Goal: Find specific page/section: Find specific page/section

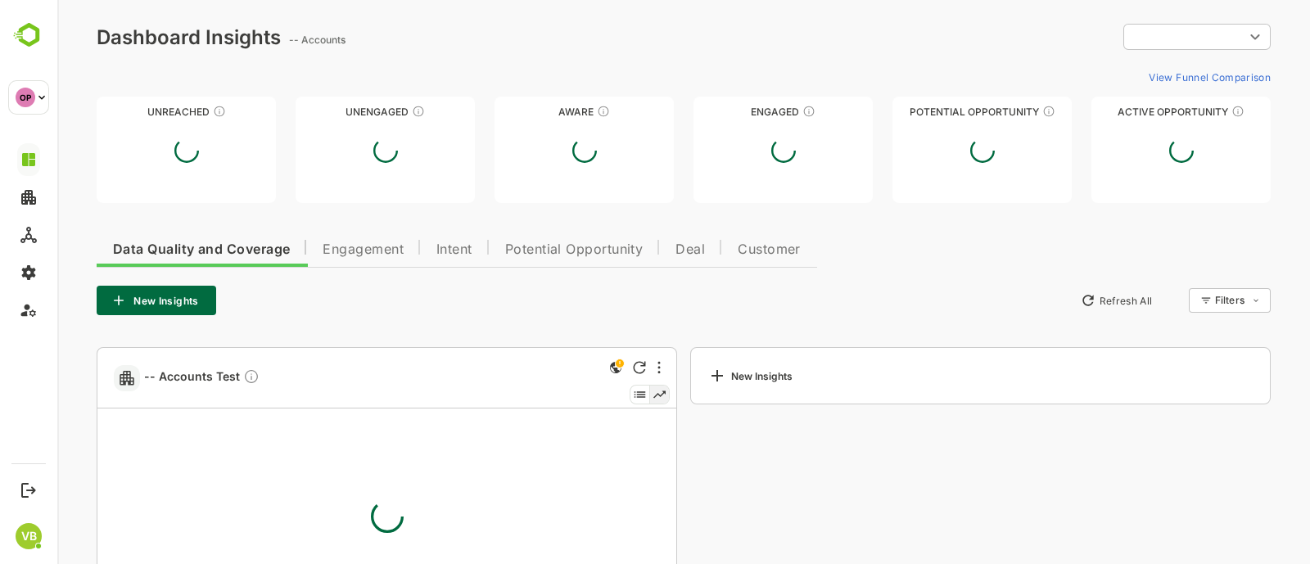
type input "**********"
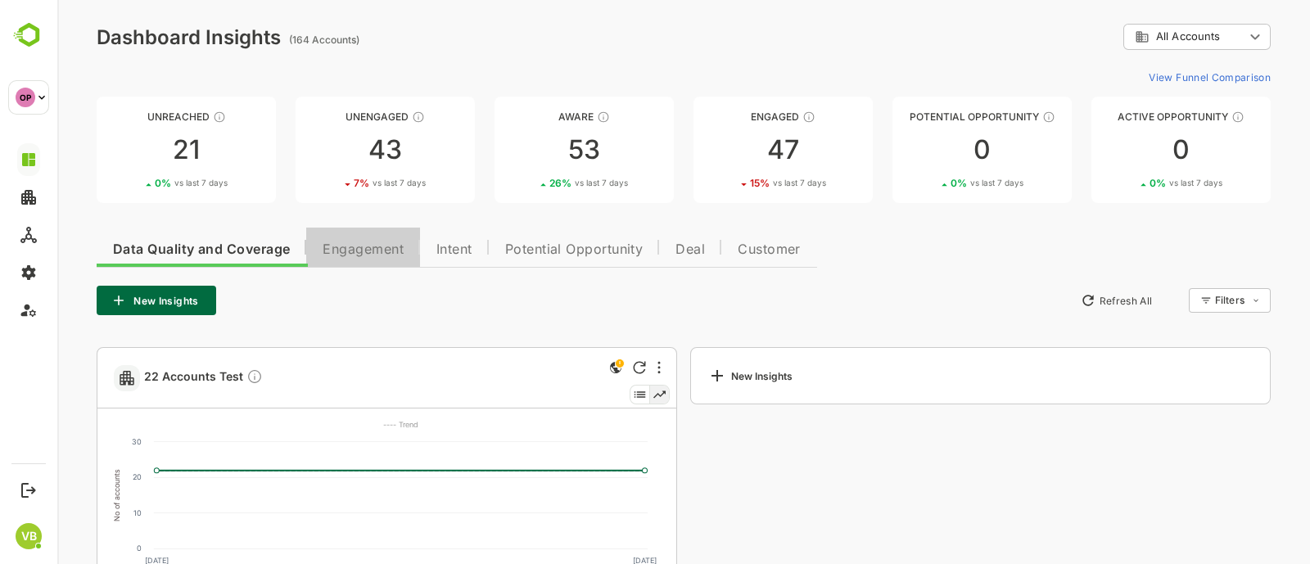
click at [367, 252] on span "Engagement" at bounding box center [362, 249] width 81 height 13
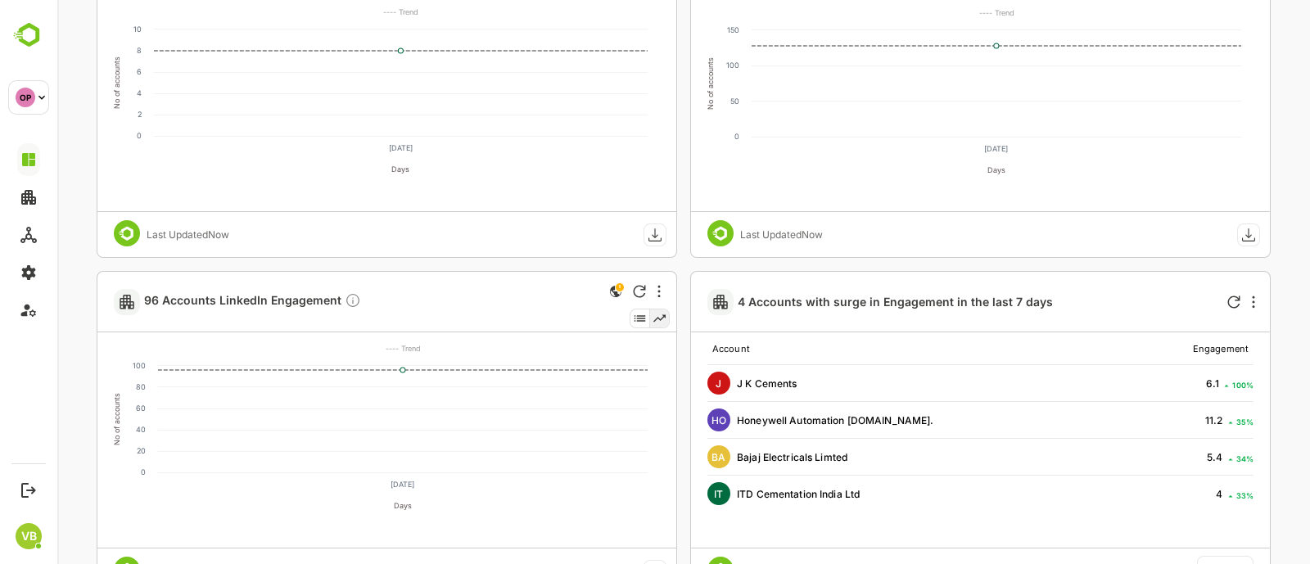
scroll to position [417, 0]
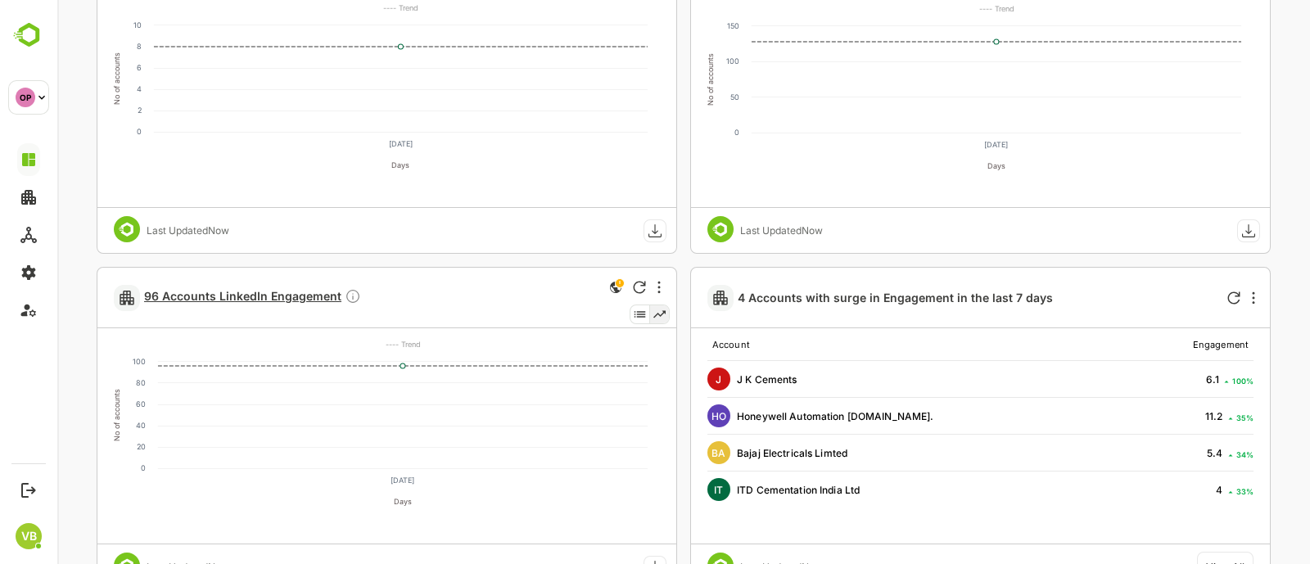
click at [184, 292] on span "96 Accounts LinkedIn Engagement" at bounding box center [252, 297] width 217 height 19
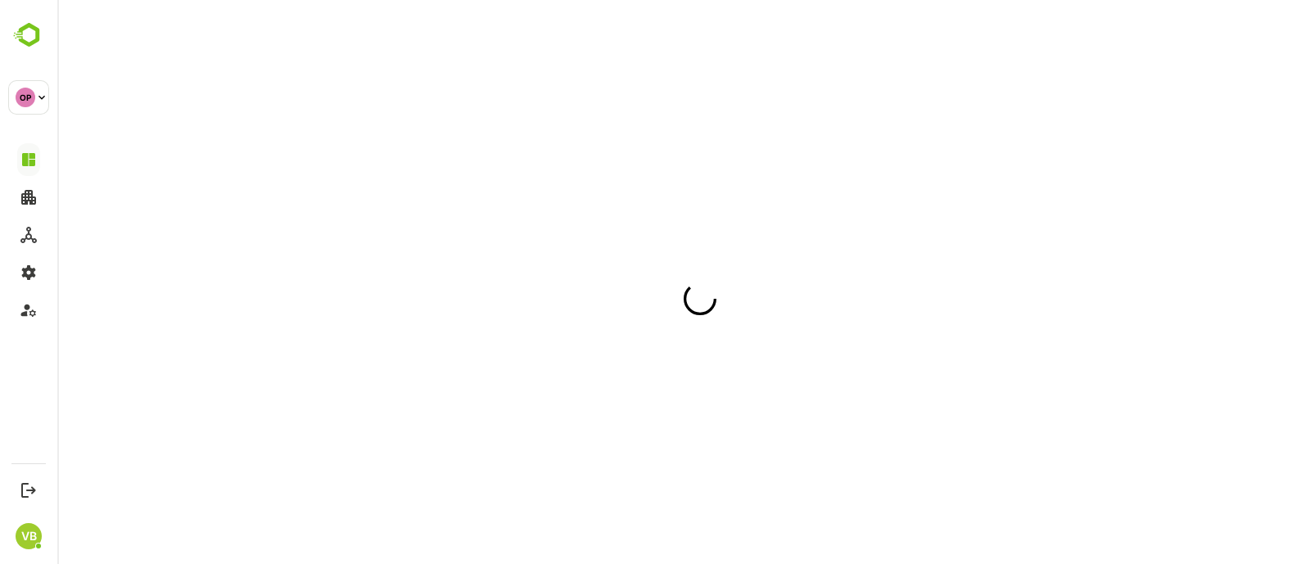
scroll to position [0, 0]
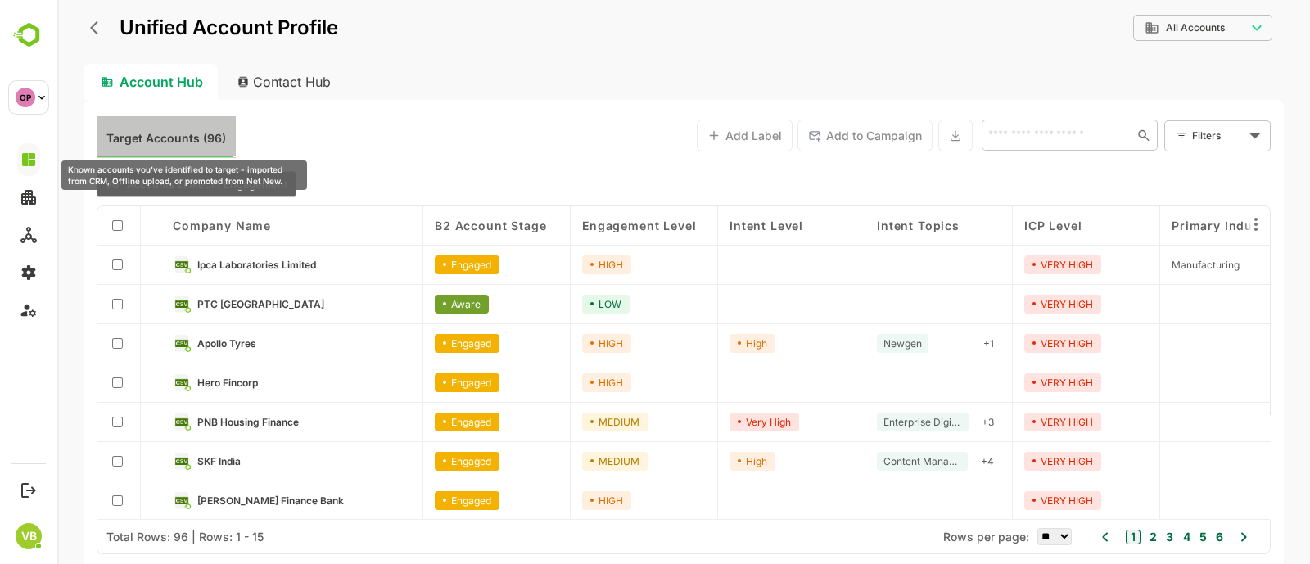
click at [203, 145] on span "Target Accounts (96)" at bounding box center [166, 138] width 120 height 21
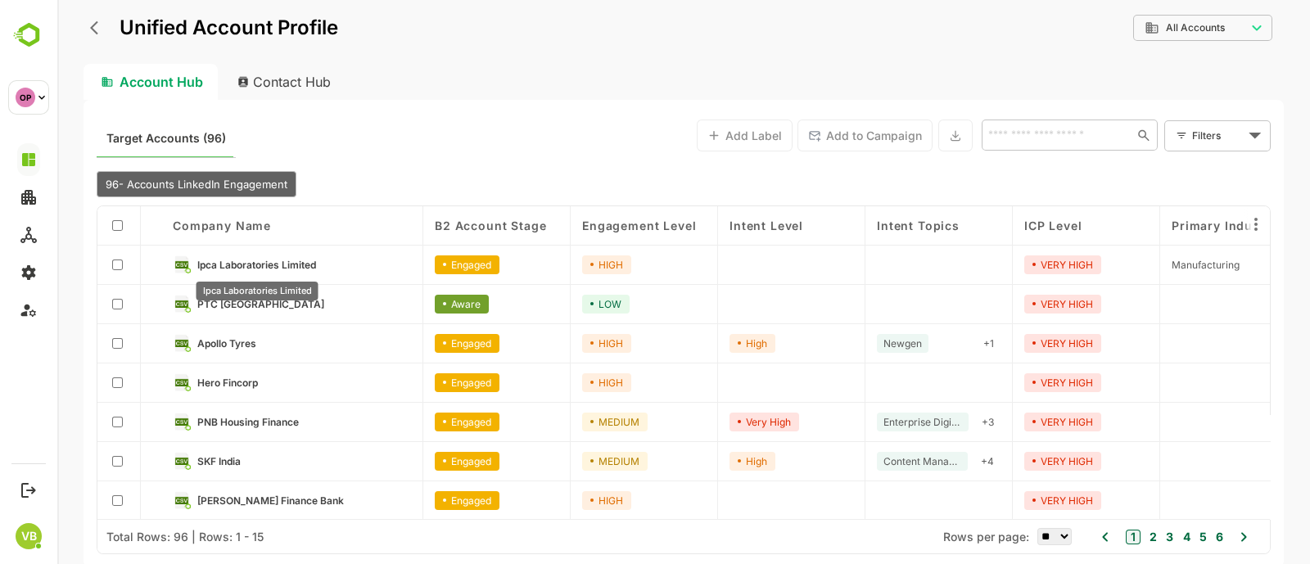
click at [279, 259] on span "Ipca Laboratories Limited" at bounding box center [256, 265] width 119 height 12
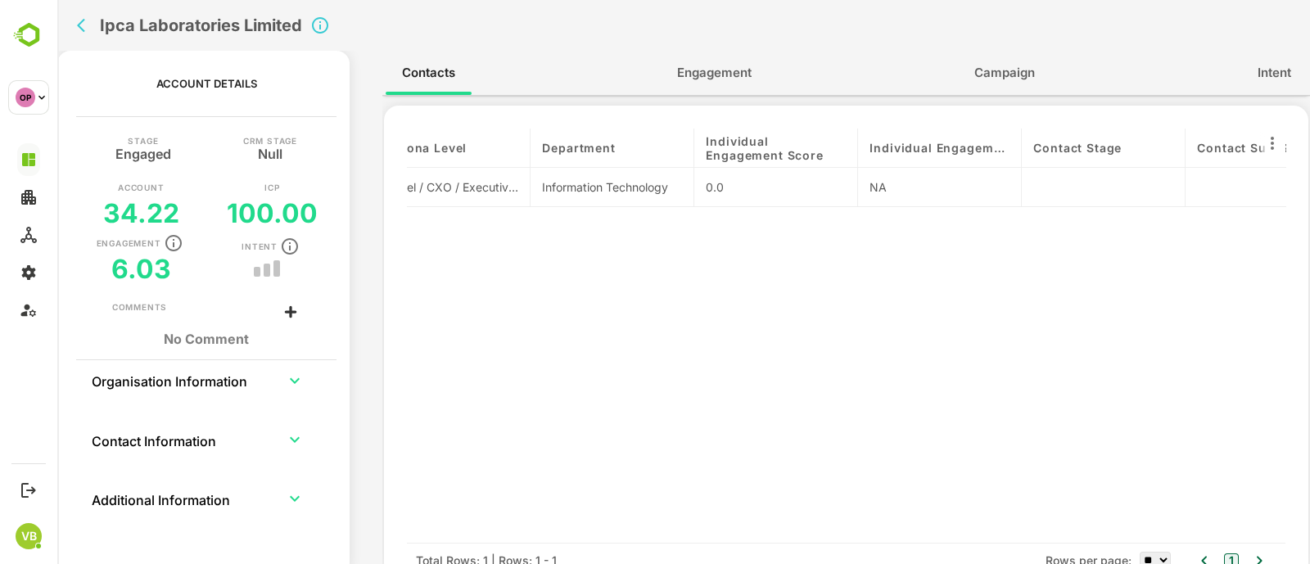
scroll to position [0, 181]
click at [82, 22] on icon "back" at bounding box center [81, 26] width 8 height 14
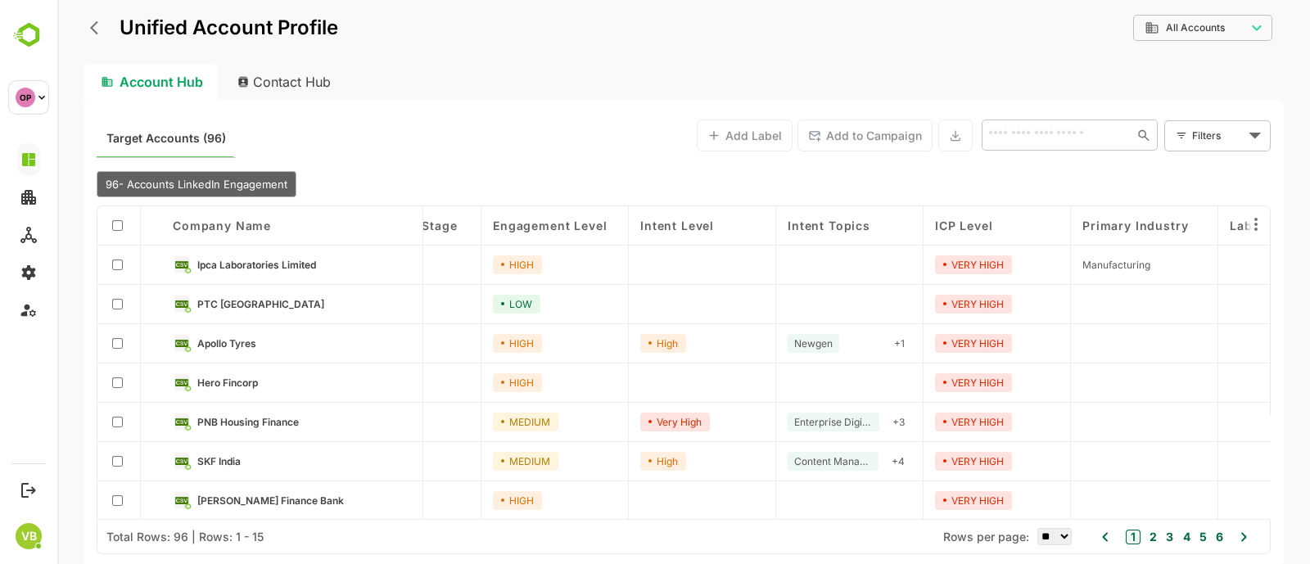
scroll to position [0, 92]
click at [220, 301] on span "PTC [GEOGRAPHIC_DATA]" at bounding box center [259, 304] width 127 height 12
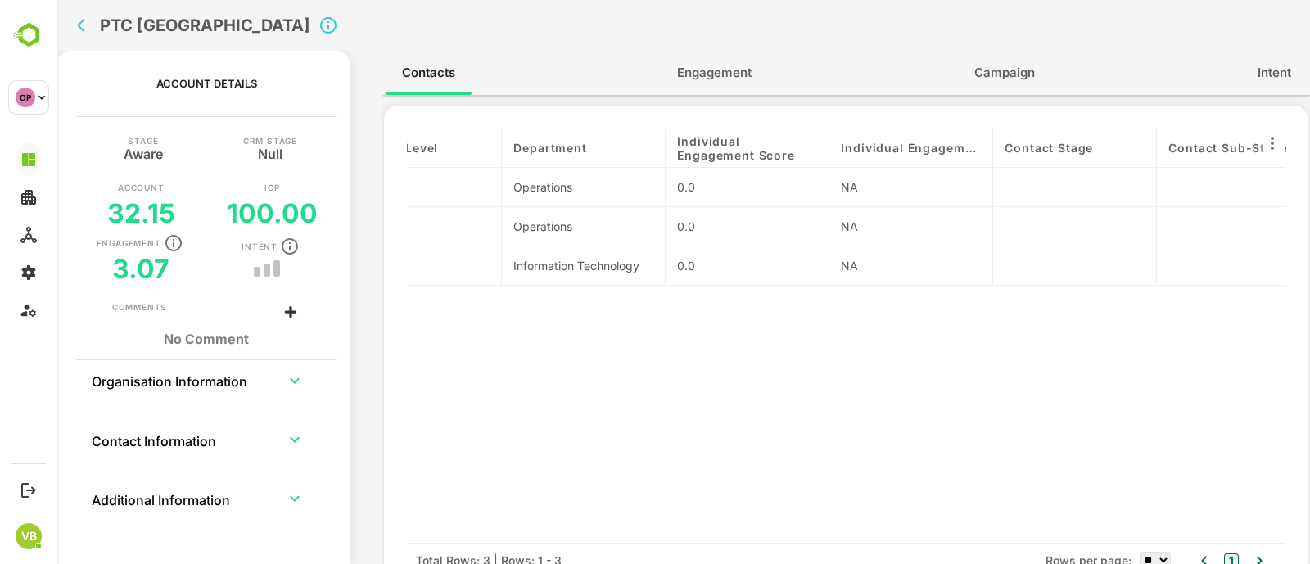
scroll to position [0, 233]
click at [737, 82] on span "Engagement" at bounding box center [714, 72] width 74 height 21
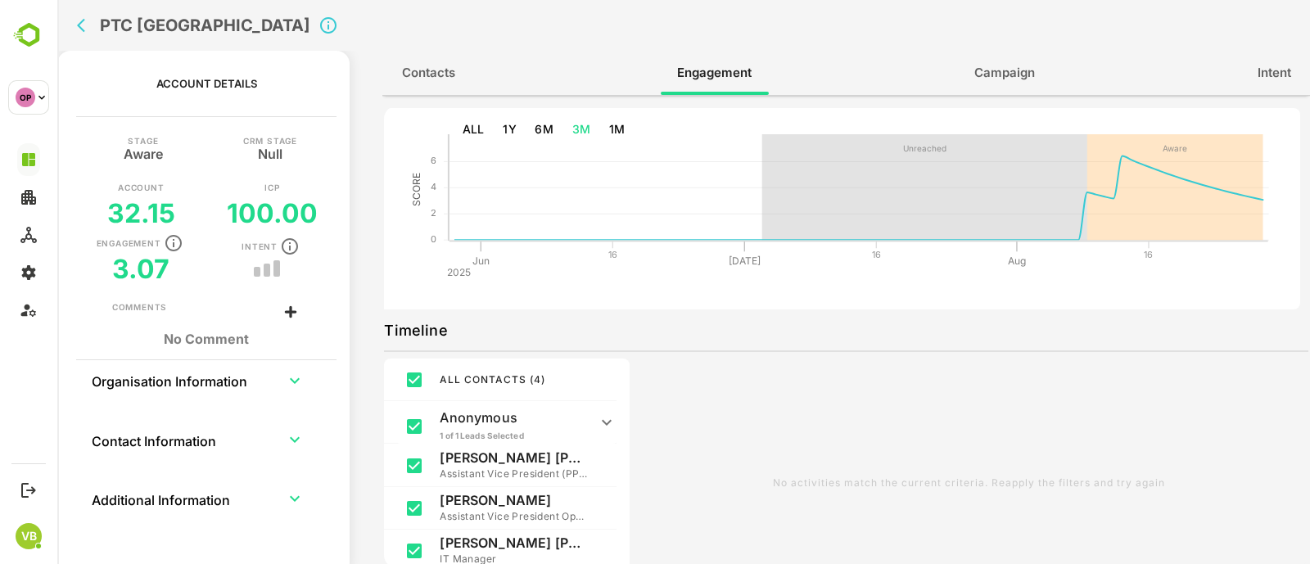
scroll to position [0, 0]
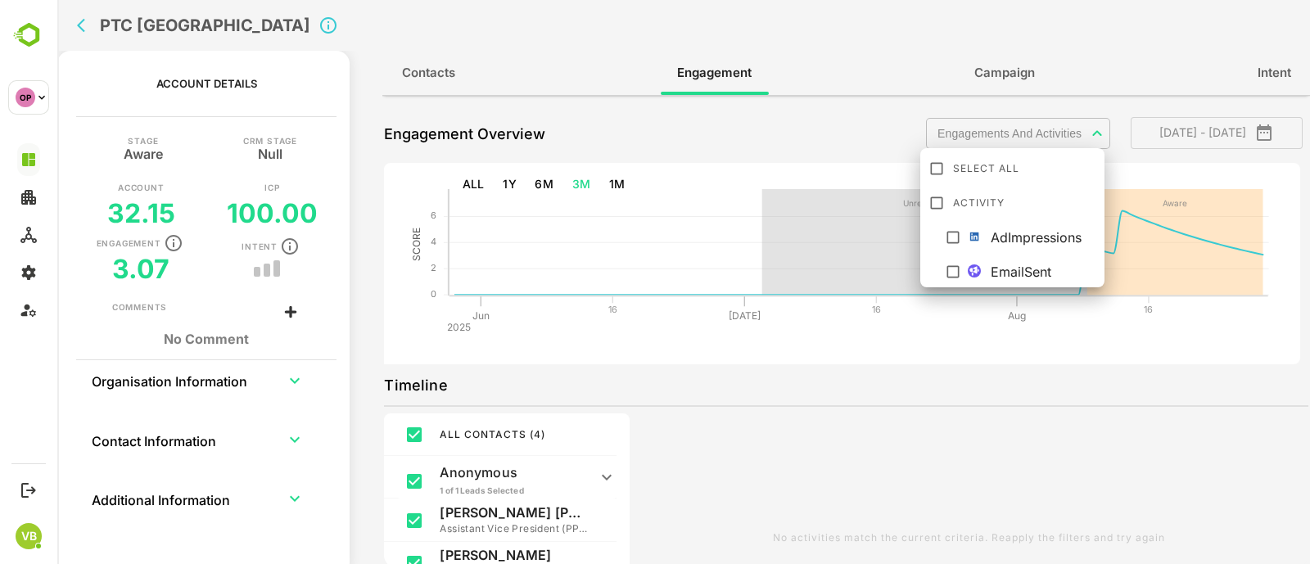
click at [1067, 135] on body "**********" at bounding box center [683, 282] width 1252 height 564
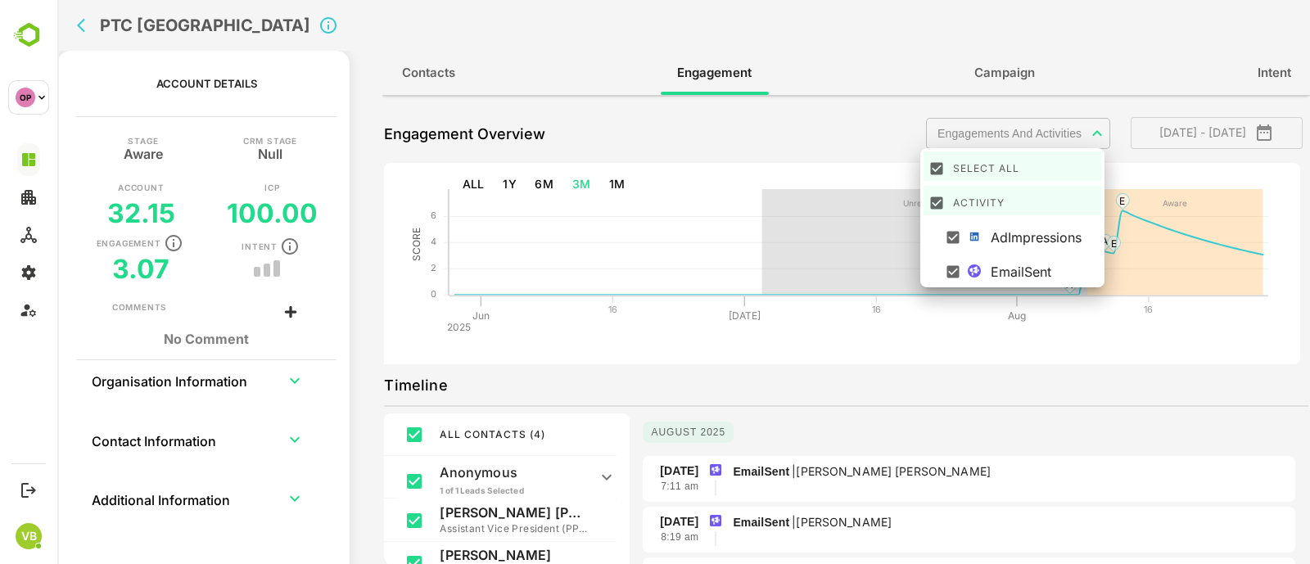
click at [859, 408] on div at bounding box center [683, 282] width 1252 height 564
